Goal: Transaction & Acquisition: Register for event/course

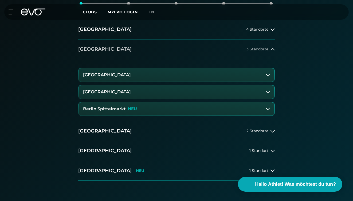
scroll to position [163, 0]
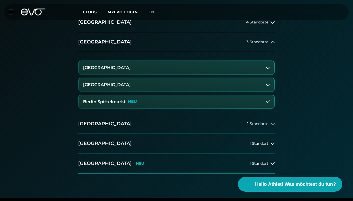
click at [128, 100] on p "NEU" at bounding box center [132, 102] width 9 height 5
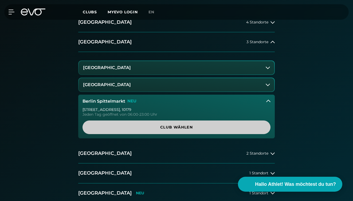
click at [100, 126] on span "Club wählen" at bounding box center [176, 128] width 175 height 6
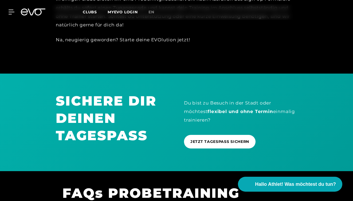
scroll to position [402, 0]
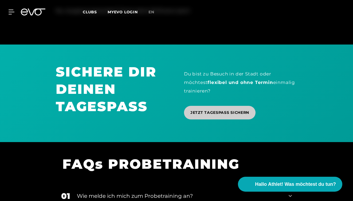
click at [199, 115] on link "JETZT TAGESPASS SICHERN" at bounding box center [220, 113] width 72 height 14
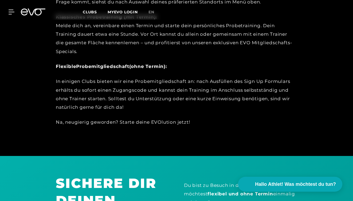
scroll to position [0, 0]
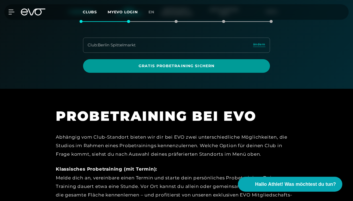
click at [173, 63] on span "Gratis Probetraining sichern" at bounding box center [177, 66] width 174 height 6
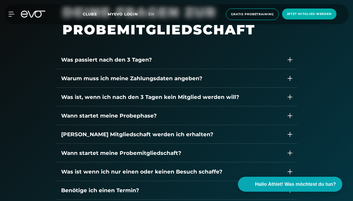
click at [152, 98] on div "Was ist, wenn ich nach den 3 Tagen kein Mitglied werden will?" at bounding box center [171, 97] width 220 height 8
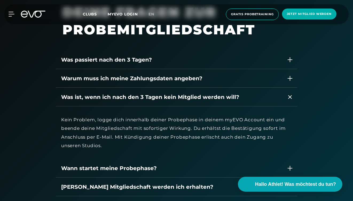
click at [152, 98] on div "Was ist, wenn ich nach den 3 Tagen kein Mitglied werden will?" at bounding box center [171, 97] width 220 height 8
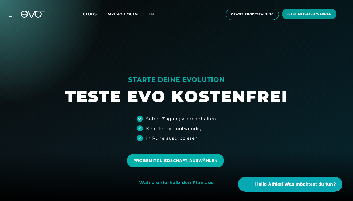
click at [297, 13] on span "Jetzt Mitglied werden" at bounding box center [309, 14] width 45 height 5
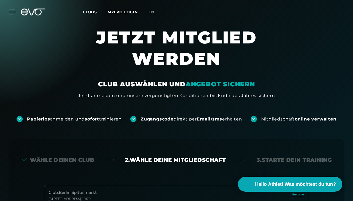
click at [12, 11] on icon at bounding box center [13, 12] width 8 height 5
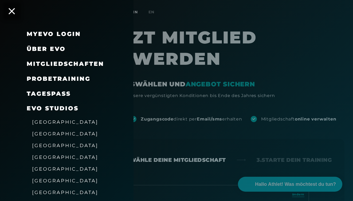
click at [69, 65] on span "Mitgliedschaften" at bounding box center [65, 63] width 77 height 7
click at [188, 57] on div at bounding box center [176, 100] width 353 height 201
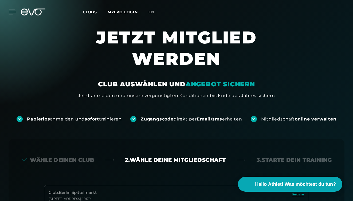
click at [9, 10] on icon at bounding box center [12, 12] width 7 height 4
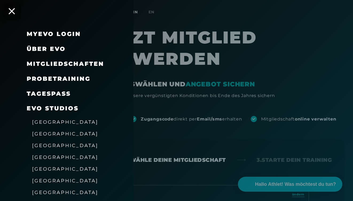
click at [52, 79] on span "Probetraining" at bounding box center [59, 78] width 64 height 7
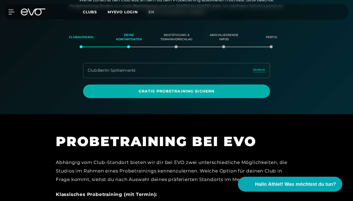
scroll to position [113, 0]
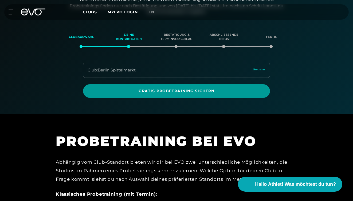
click at [119, 92] on span "Gratis Probetraining sichern" at bounding box center [177, 91] width 174 height 6
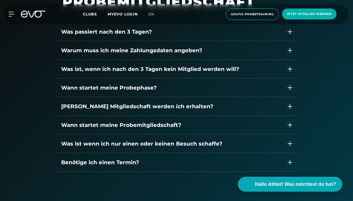
scroll to position [767, 0]
click at [172, 110] on div "[PERSON_NAME] Mitgliedschaft werden ich erhalten?" at bounding box center [171, 106] width 220 height 8
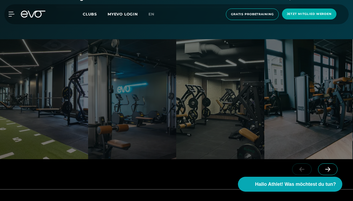
scroll to position [975, 0]
click at [333, 170] on span at bounding box center [328, 170] width 20 height 12
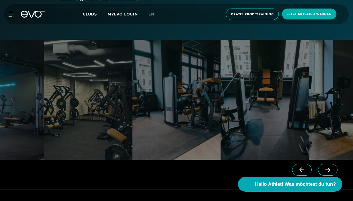
click at [333, 170] on span at bounding box center [328, 170] width 20 height 12
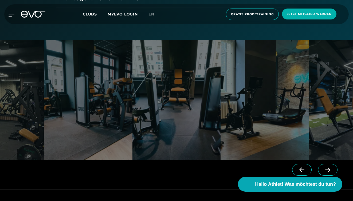
click at [333, 170] on span at bounding box center [328, 170] width 20 height 12
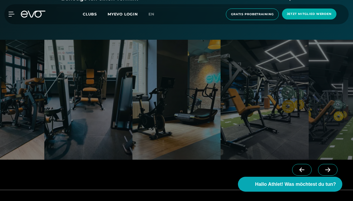
click at [333, 170] on span at bounding box center [328, 170] width 20 height 12
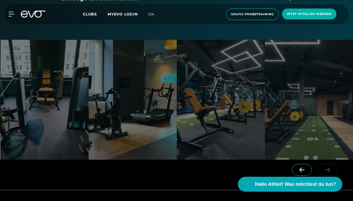
click at [333, 170] on div at bounding box center [316, 175] width 74 height 30
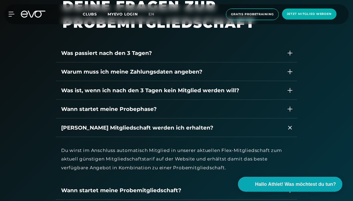
scroll to position [742, 0]
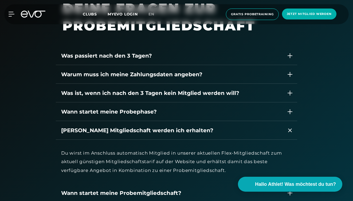
click at [75, 96] on div "Was ist, wenn ich nach den 3 Tagen kein Mitglied werden will?" at bounding box center [171, 93] width 220 height 8
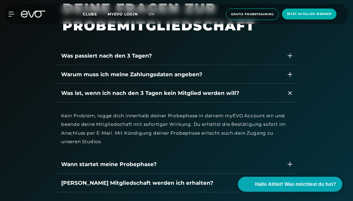
click at [87, 58] on div "Was passiert nach den 3 Tagen?" at bounding box center [171, 56] width 220 height 8
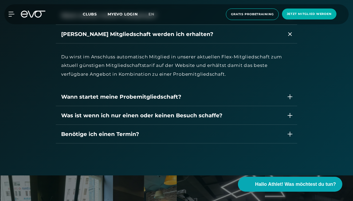
scroll to position [936, 0]
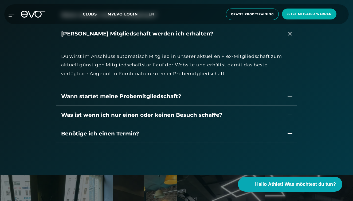
click at [80, 99] on div "Wann startet meine Probemitgliedschaft?" at bounding box center [171, 96] width 220 height 8
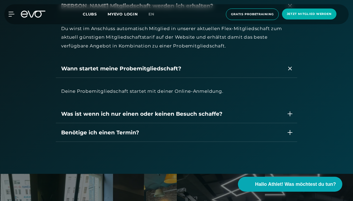
scroll to position [965, 0]
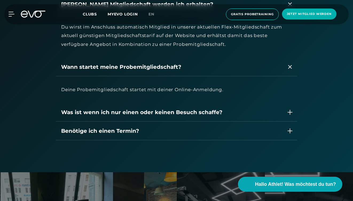
click at [72, 110] on div "Was ist wenn ich nur einen oder keinen Besuch schaffe?" at bounding box center [171, 112] width 220 height 8
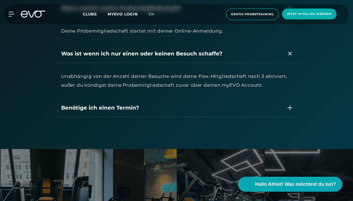
scroll to position [1024, 0]
click at [77, 107] on div "Benötige ich einen Termin?" at bounding box center [171, 108] width 220 height 8
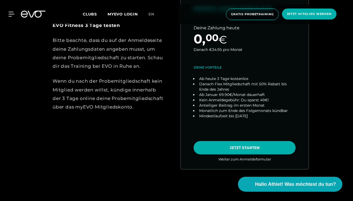
scroll to position [317, 0]
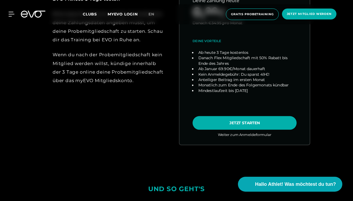
click at [235, 135] on link "choose plan" at bounding box center [245, 40] width 130 height 210
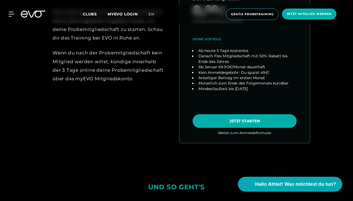
scroll to position [321, 0]
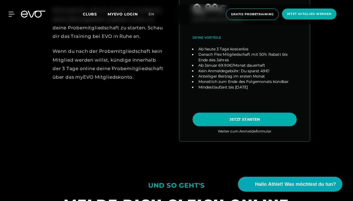
click at [227, 117] on link "choose plan" at bounding box center [245, 36] width 130 height 210
